Goal: Task Accomplishment & Management: Use online tool/utility

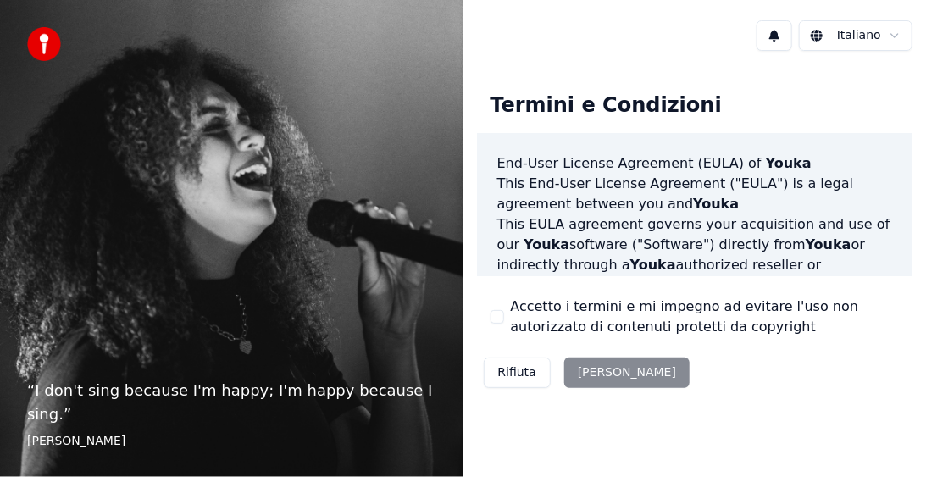
click at [584, 379] on div "Rifiuta Accetta" at bounding box center [587, 373] width 220 height 44
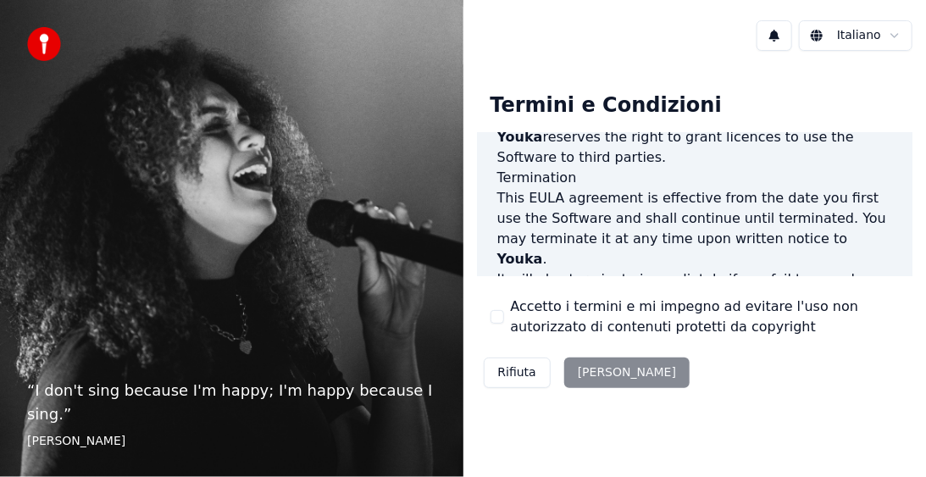
scroll to position [1421, 0]
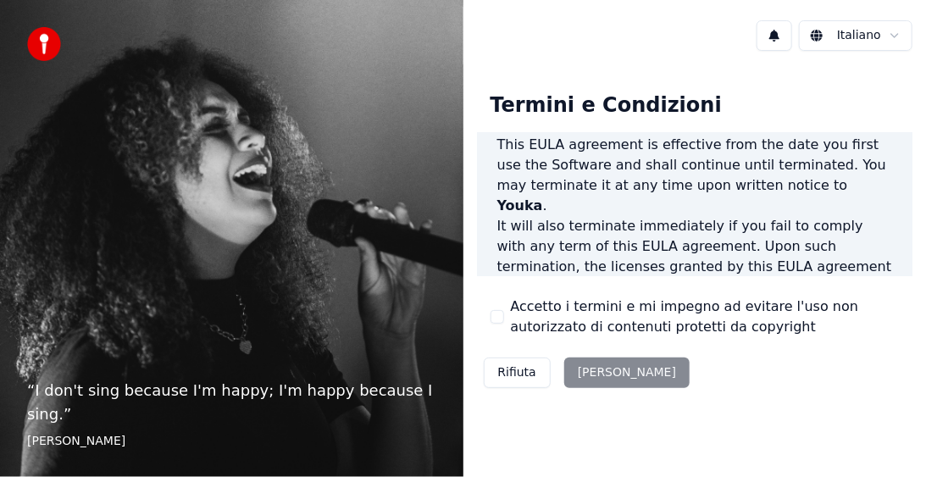
click at [594, 369] on div "Rifiuta Accetta" at bounding box center [587, 373] width 220 height 44
click at [589, 330] on label "Accetto i termini e mi impegno ad evitare l'uso non autorizzato di contenuti pr…" at bounding box center [705, 316] width 389 height 41
click at [504, 323] on button "Accetto i termini e mi impegno ad evitare l'uso non autorizzato di contenuti pr…" at bounding box center [497, 317] width 14 height 14
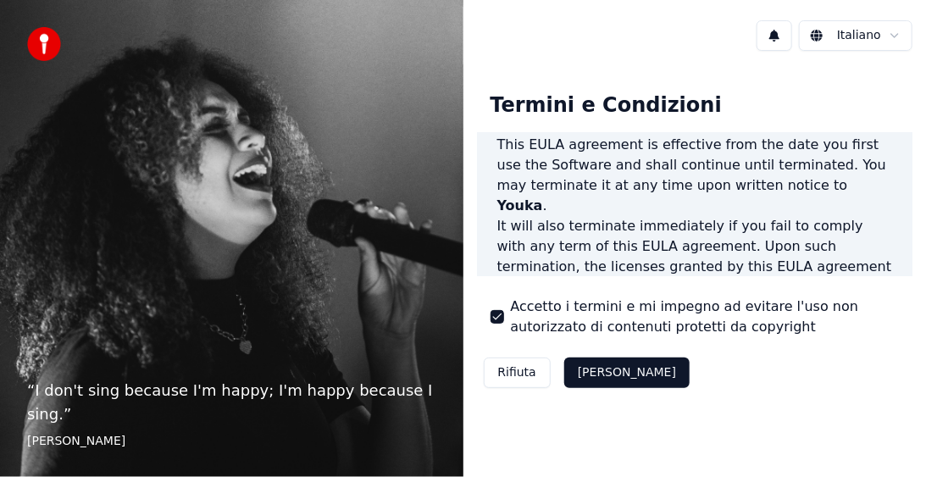
click at [589, 330] on label "Accetto i termini e mi impegno ad evitare l'uso non autorizzato di contenuti pr…" at bounding box center [705, 316] width 389 height 41
click at [504, 323] on button "Accetto i termini e mi impegno ad evitare l'uso non autorizzato di contenuti pr…" at bounding box center [497, 317] width 14 height 14
click at [589, 330] on label "Accetto i termini e mi impegno ad evitare l'uso non autorizzato di contenuti pr…" at bounding box center [705, 316] width 389 height 41
click at [504, 323] on button "Accetto i termini e mi impegno ad evitare l'uso non autorizzato di contenuti pr…" at bounding box center [497, 317] width 14 height 14
click at [589, 330] on label "Accetto i termini e mi impegno ad evitare l'uso non autorizzato di contenuti pr…" at bounding box center [705, 316] width 389 height 41
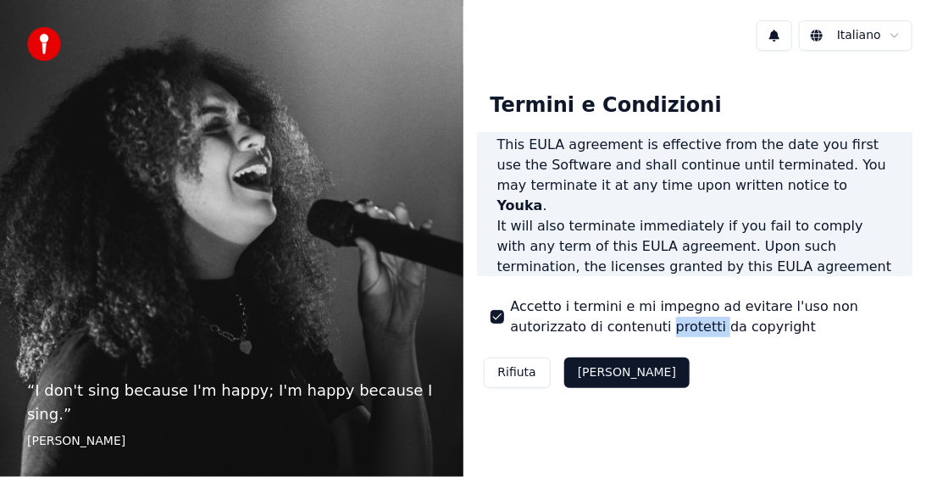
click at [504, 323] on button "Accetto i termini e mi impegno ad evitare l'uso non autorizzato di contenuti pr…" at bounding box center [497, 317] width 14 height 14
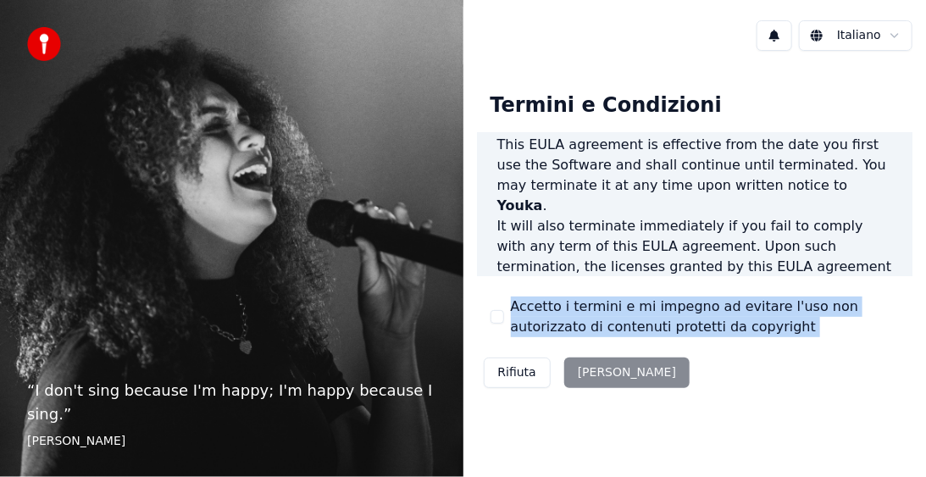
click at [491, 315] on button "Accetto i termini e mi impegno ad evitare l'uso non autorizzato di contenuti pr…" at bounding box center [497, 317] width 14 height 14
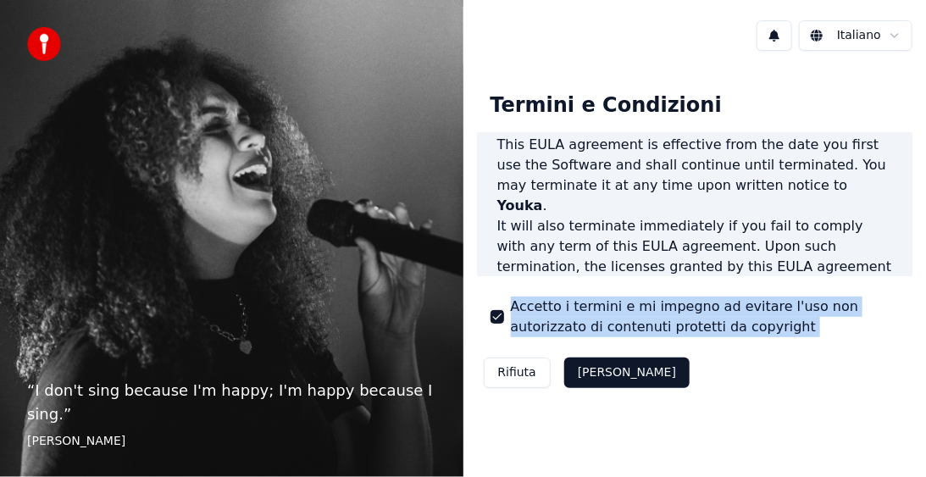
click at [613, 377] on button "Accetta" at bounding box center [626, 372] width 125 height 30
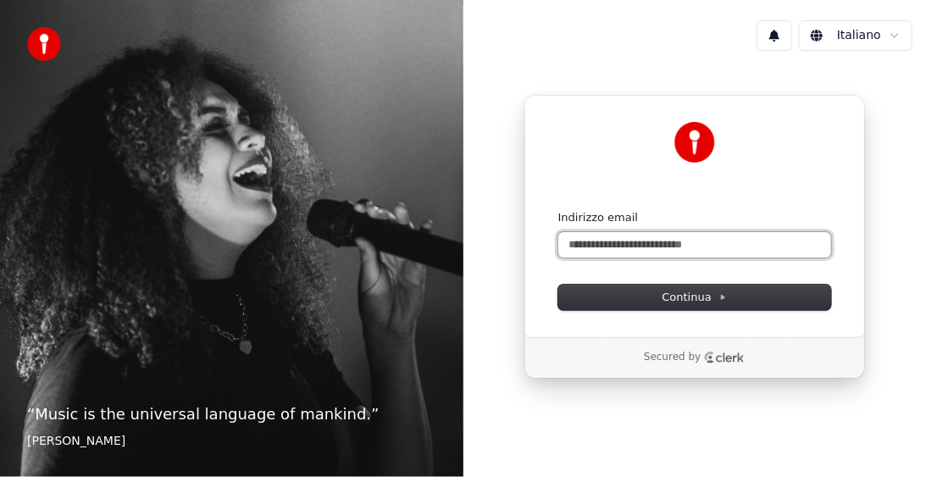
click at [600, 248] on input "Indirizzo email" at bounding box center [694, 244] width 273 height 25
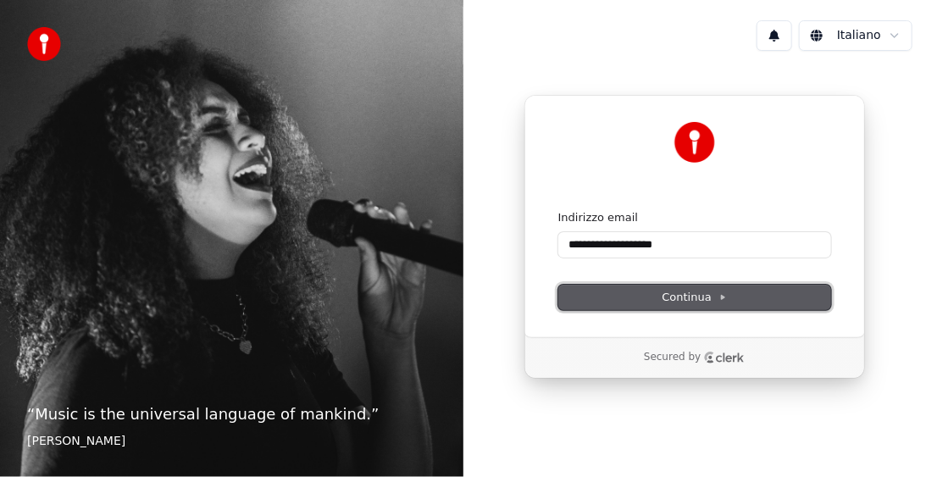
click at [665, 297] on span "Continua" at bounding box center [694, 297] width 64 height 15
type input "**********"
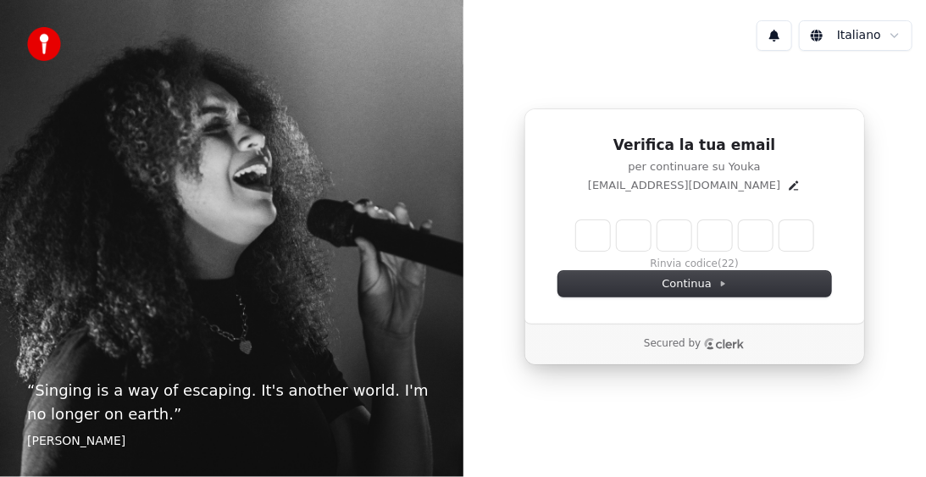
click at [596, 235] on input "Enter verification code" at bounding box center [694, 235] width 237 height 30
type input "******"
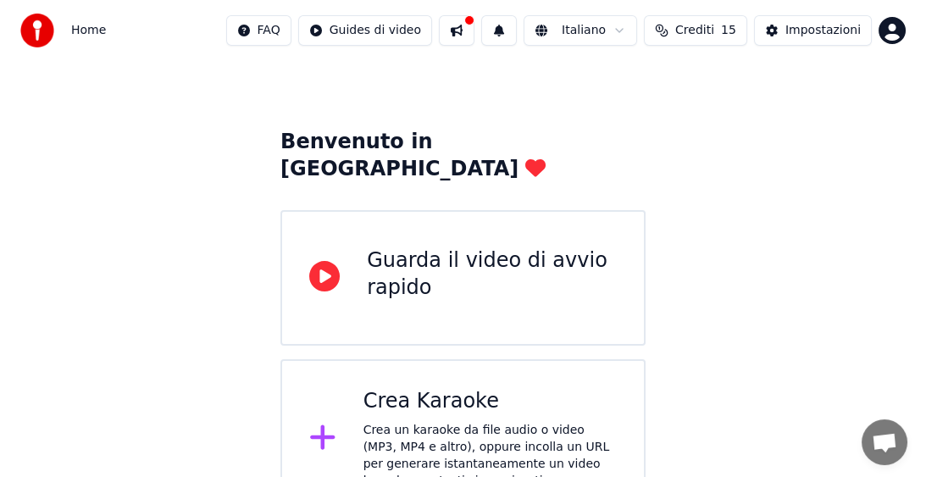
scroll to position [47, 0]
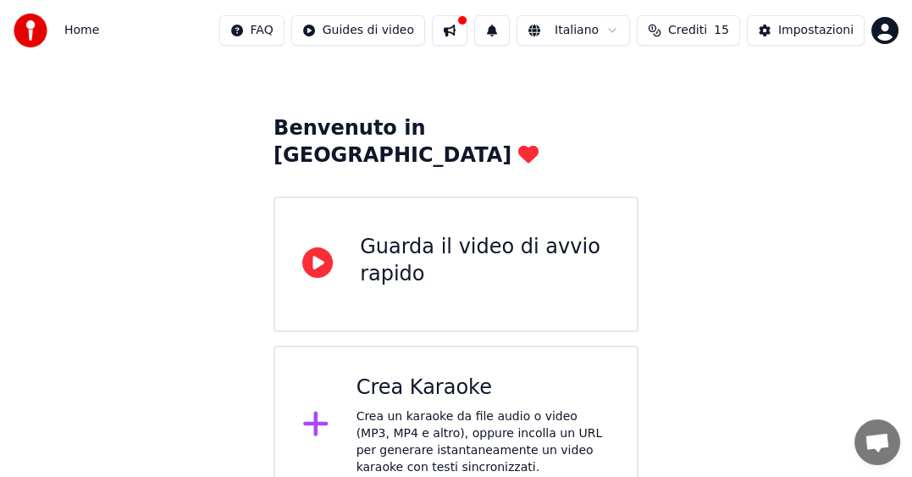
click at [464, 415] on div "Crea un karaoke da file audio o video (MP3, MP4 e altro), oppure incolla un URL…" at bounding box center [483, 442] width 253 height 68
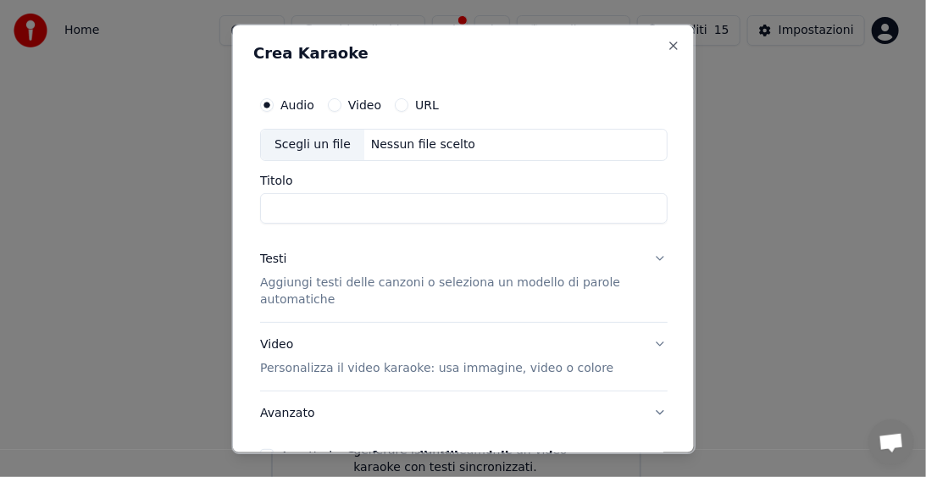
click at [394, 106] on button "URL" at bounding box center [401, 104] width 14 height 14
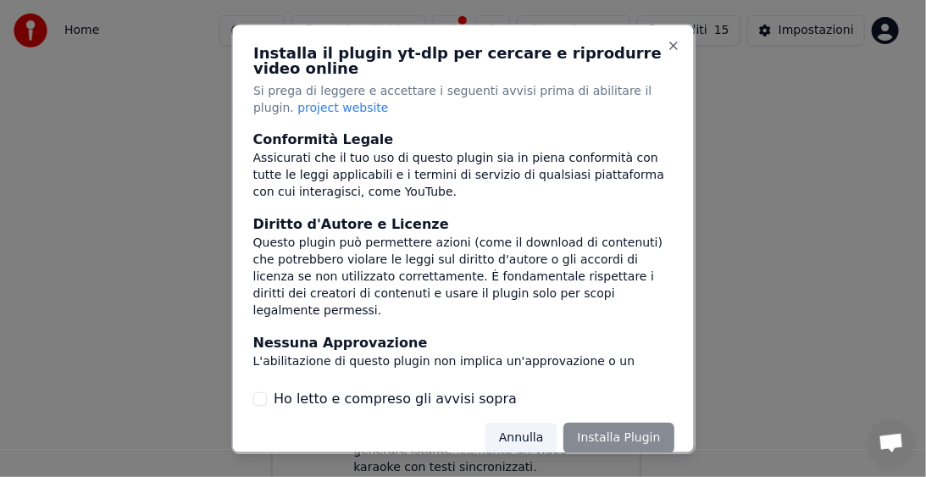
click at [253, 395] on button "Ho letto e compreso gli avvisi sopra" at bounding box center [259, 399] width 14 height 14
click at [600, 438] on button "Installa Plugin" at bounding box center [618, 438] width 110 height 30
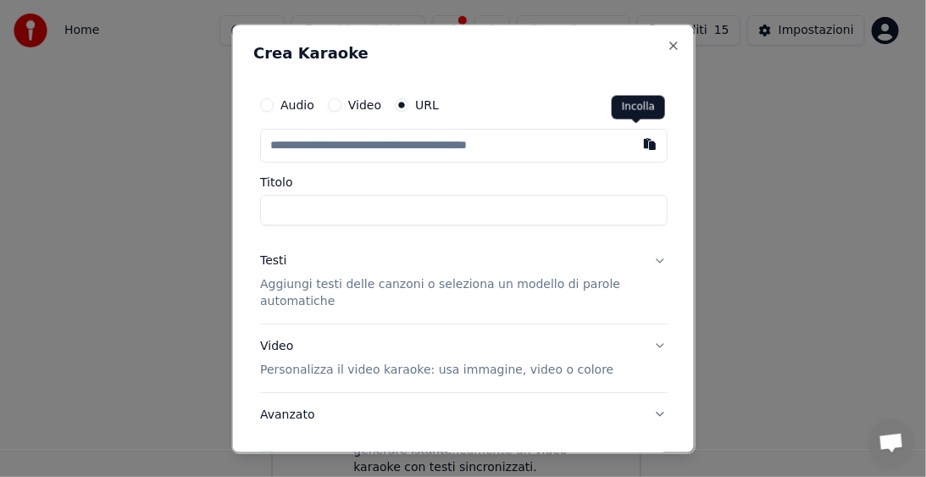
click at [637, 143] on button "button" at bounding box center [650, 143] width 34 height 30
type input "**********"
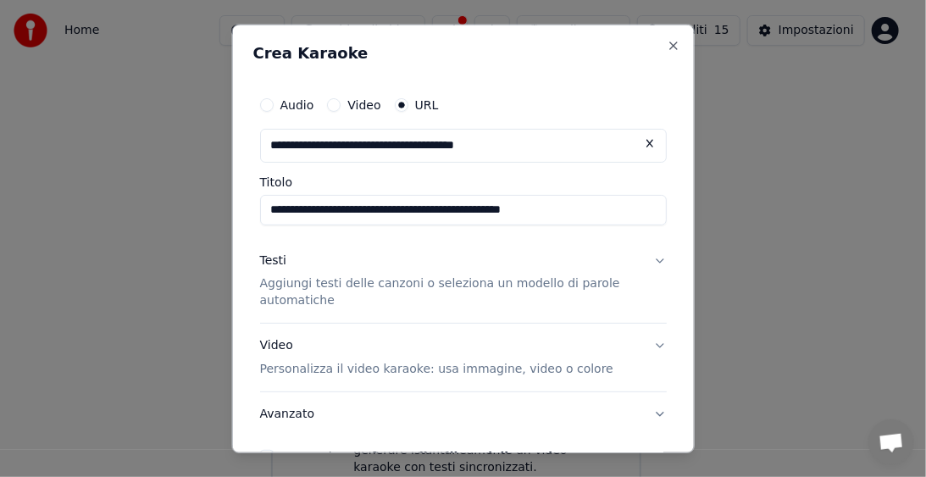
type input "**********"
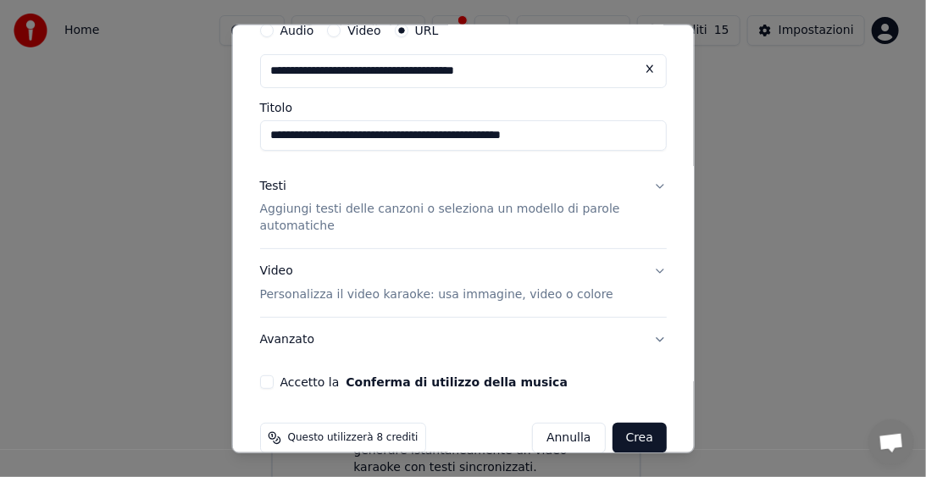
scroll to position [77, 0]
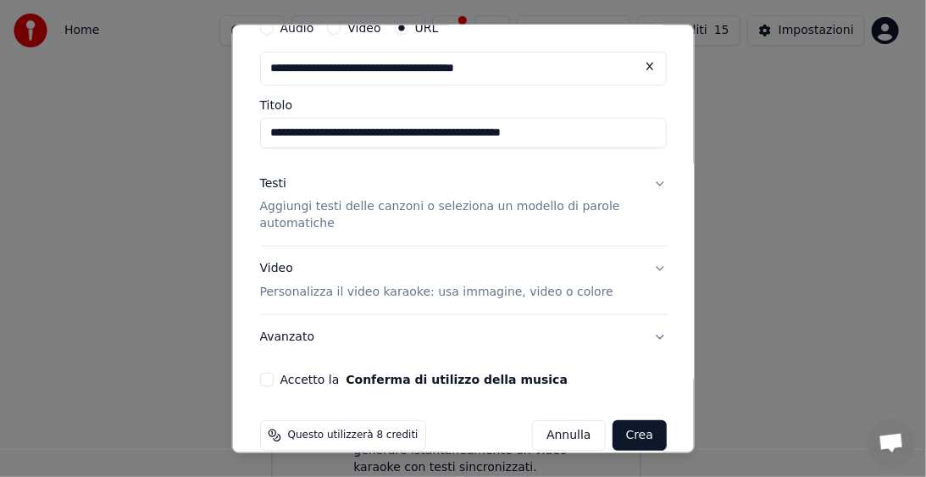
click at [613, 434] on button "Crea" at bounding box center [638, 435] width 54 height 30
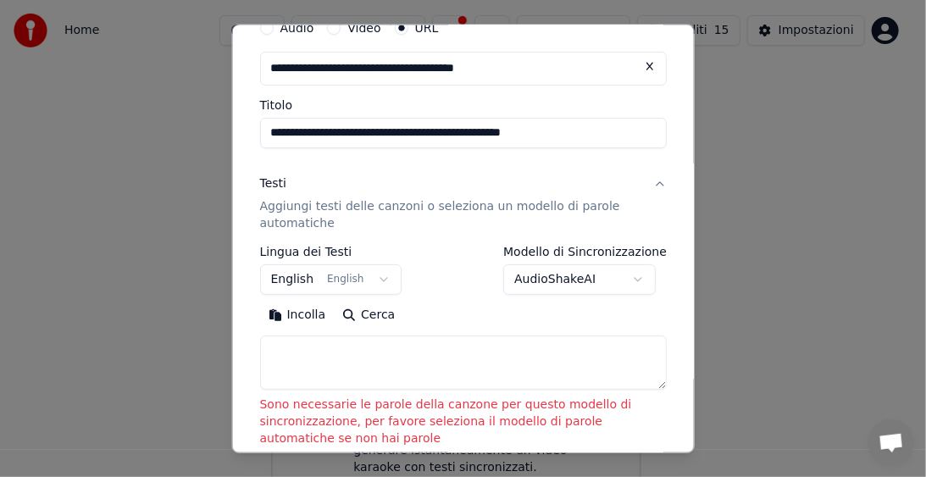
click at [372, 278] on button "English English" at bounding box center [330, 279] width 142 height 30
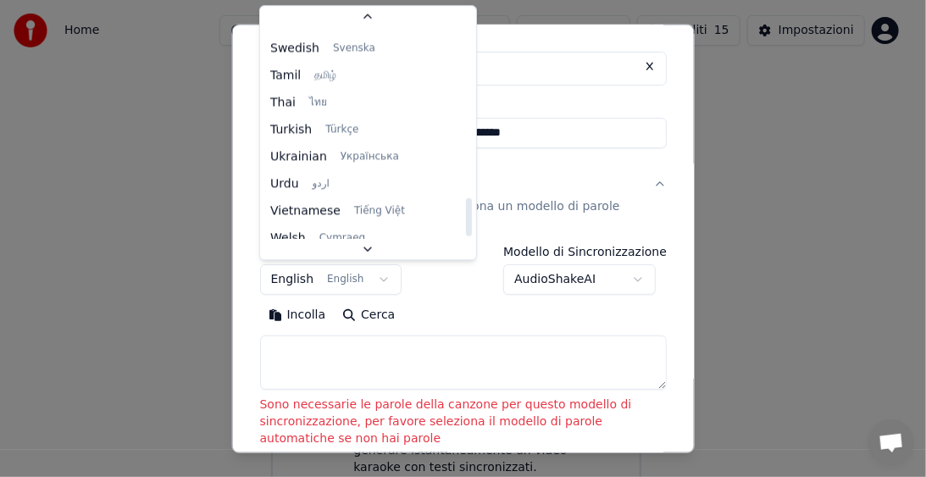
scroll to position [1300, 0]
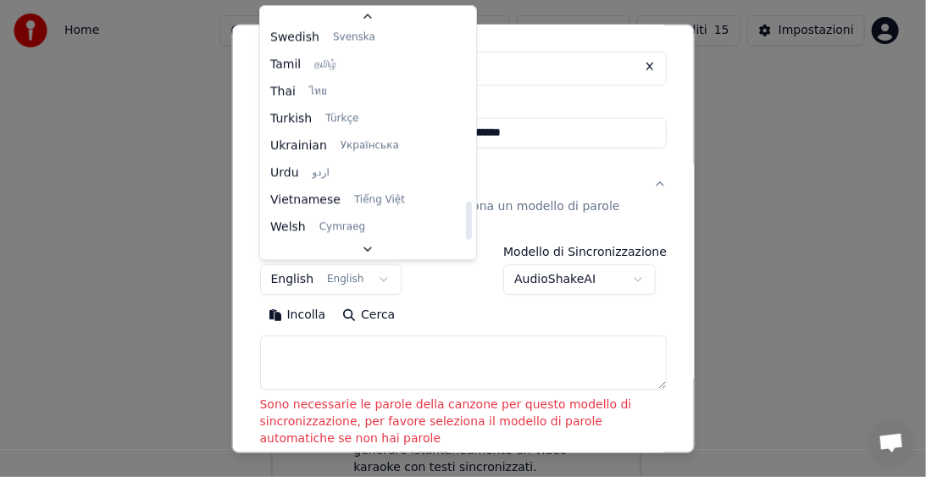
drag, startPoint x: 447, startPoint y: 46, endPoint x: 426, endPoint y: 240, distance: 195.1
click at [466, 240] on div at bounding box center [469, 221] width 6 height 38
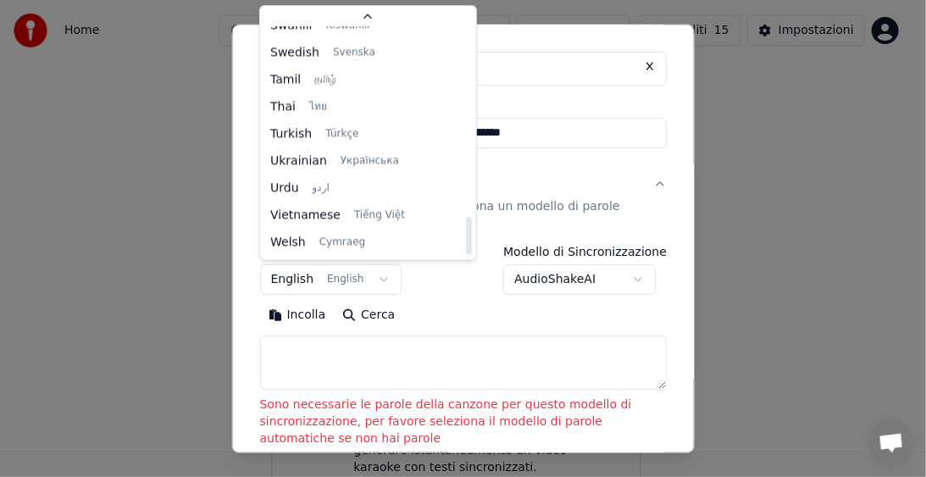
scroll to position [51, 0]
drag, startPoint x: 454, startPoint y: 238, endPoint x: 451, endPoint y: 221, distance: 17.3
click at [449, 215] on div "Italiano Afrikaans Afrikaans Arabic العربية Armenian Հայերեն Azerbaijani Azərba…" at bounding box center [368, 142] width 216 height 233
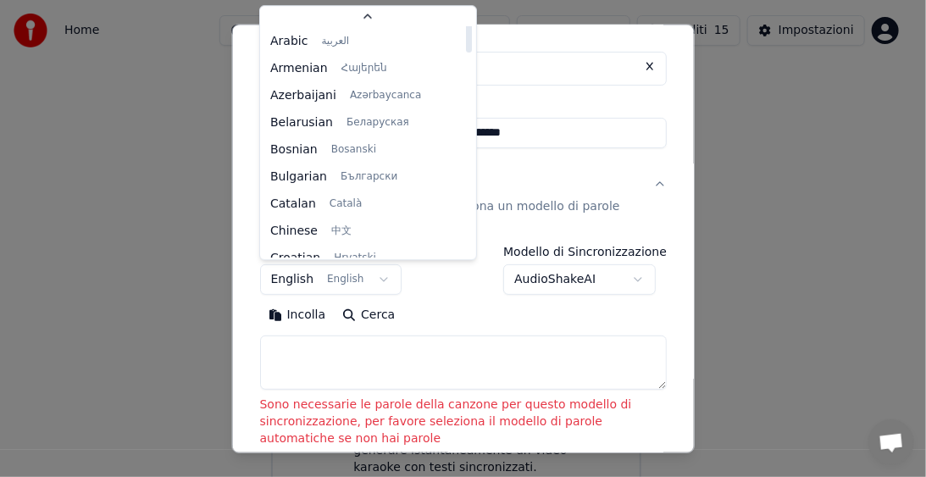
scroll to position [0, 0]
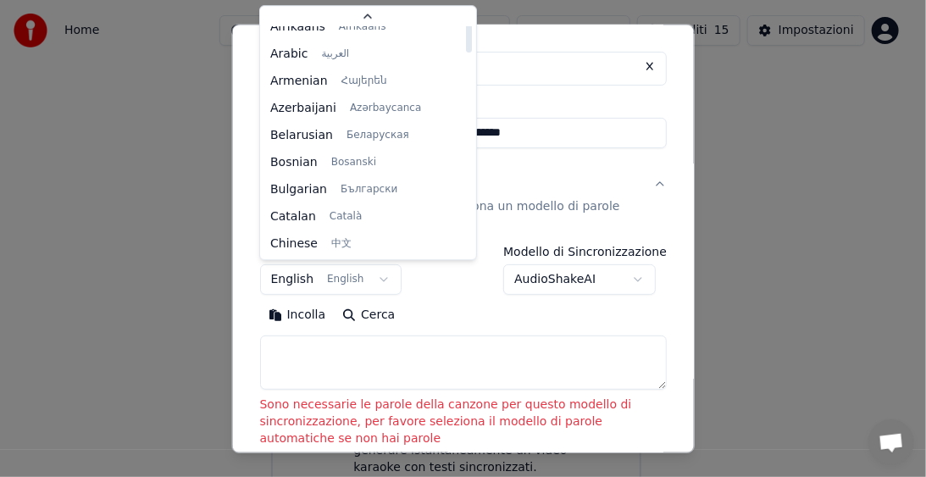
drag, startPoint x: 446, startPoint y: 224, endPoint x: 409, endPoint y: 12, distance: 215.8
click at [466, 14] on div at bounding box center [469, 33] width 6 height 38
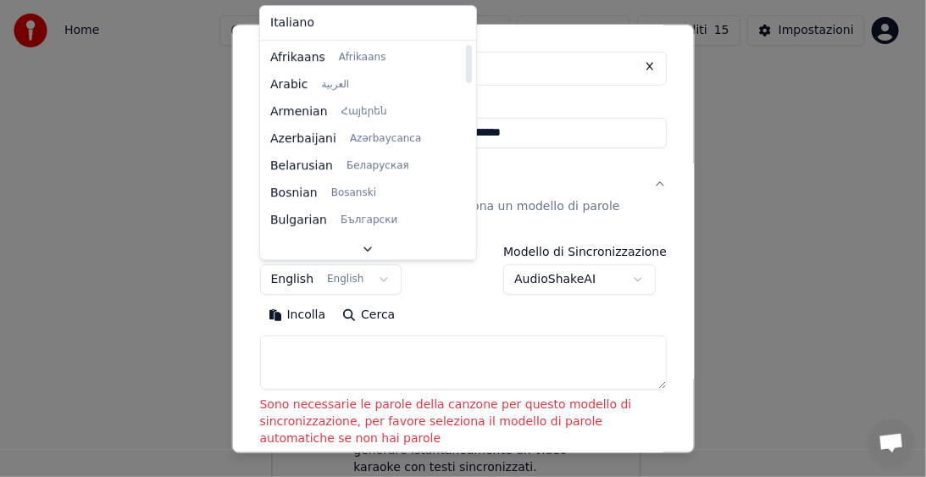
select select "**"
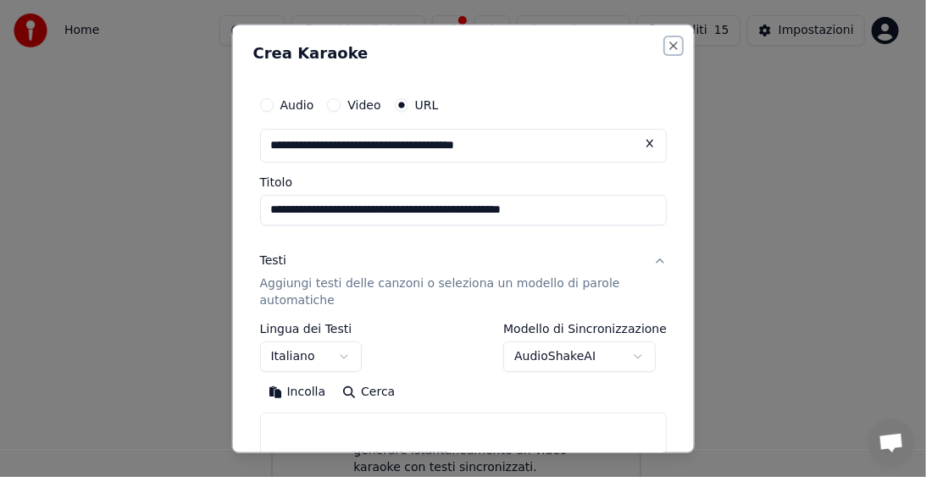
click at [666, 47] on button "Close" at bounding box center [673, 45] width 14 height 14
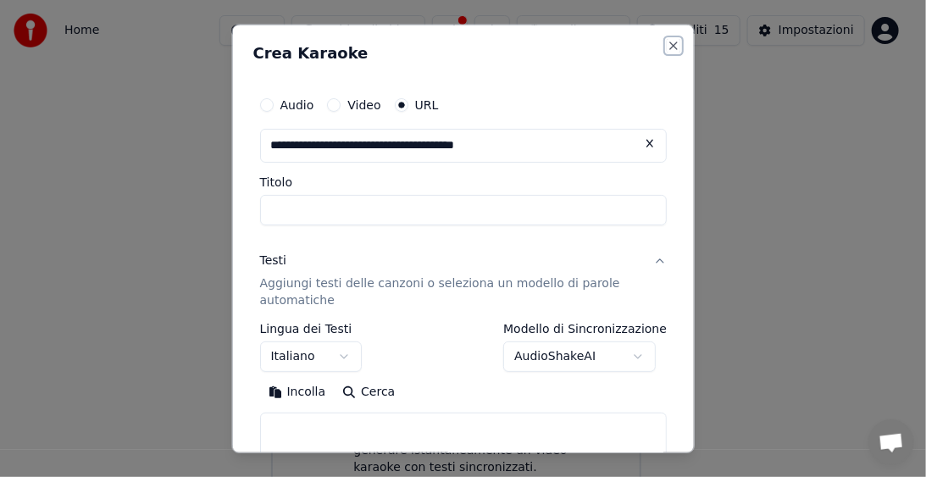
select select
